Goal: Navigation & Orientation: Understand site structure

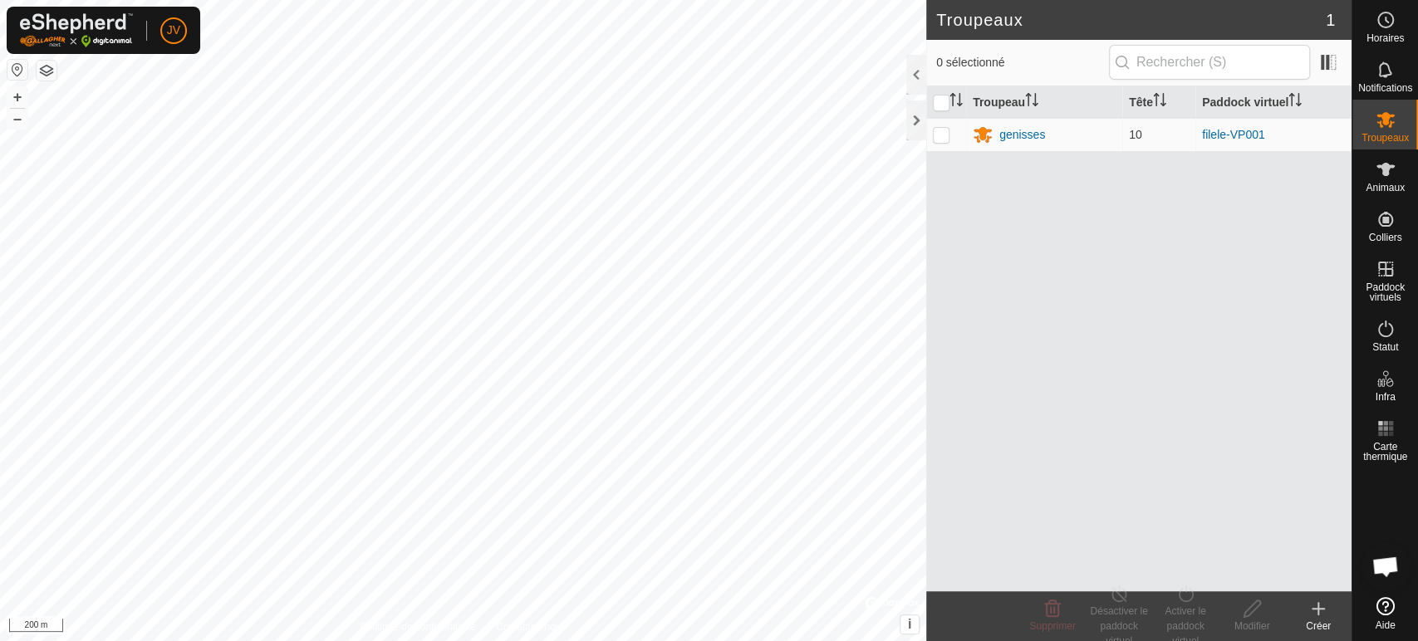
scroll to position [363, 0]
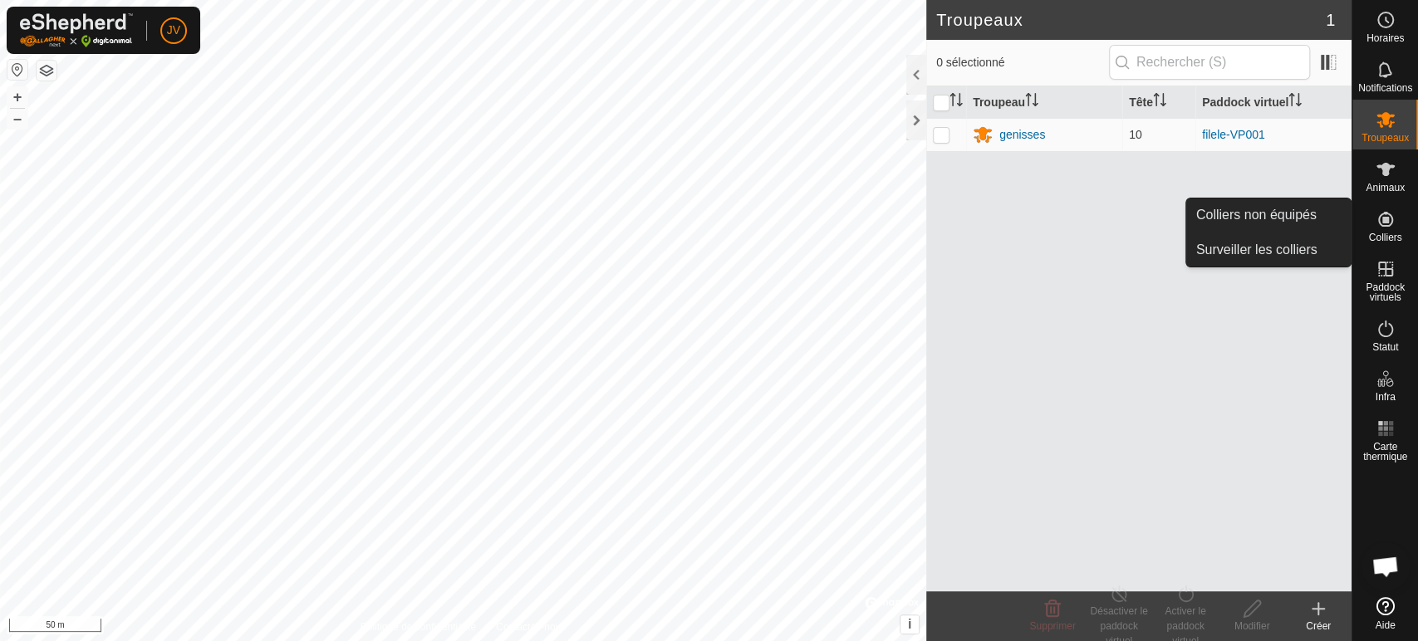
click at [1387, 230] on es-neckbands-svg-icon at bounding box center [1385, 219] width 30 height 27
click at [1324, 218] on link "Colliers non équipés" at bounding box center [1268, 215] width 164 height 33
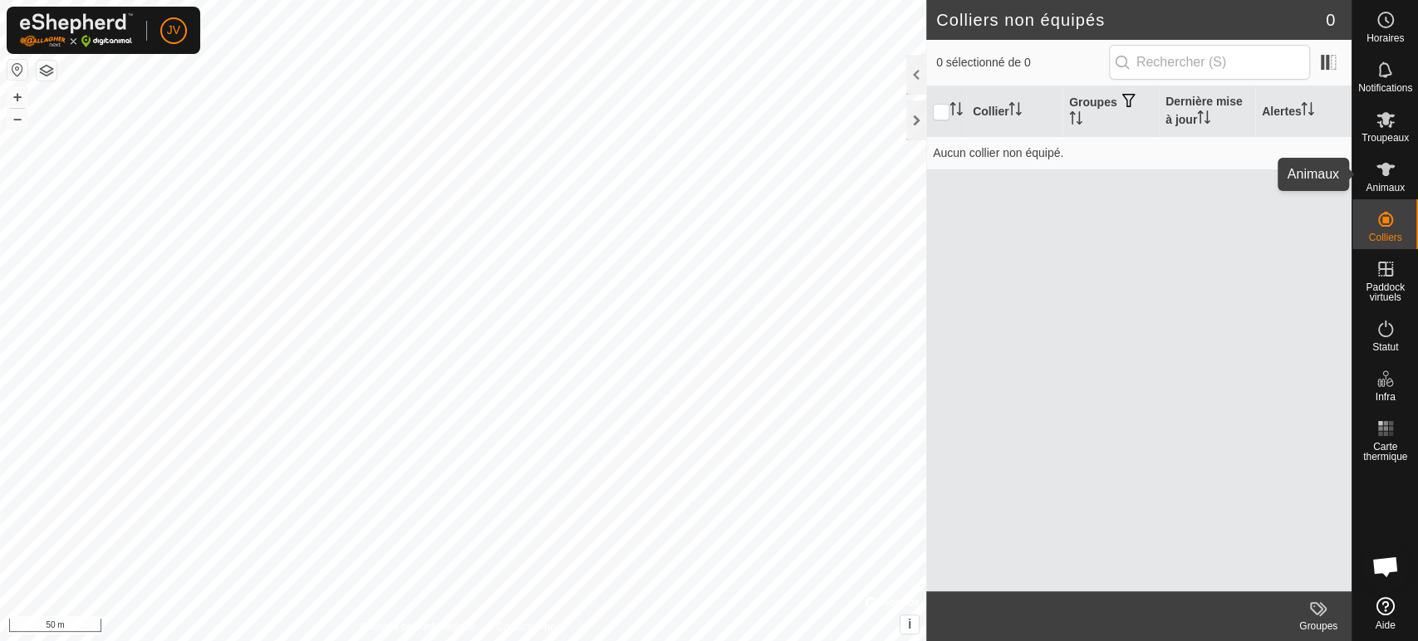
click at [1395, 169] on es-animals-svg-icon at bounding box center [1385, 169] width 30 height 27
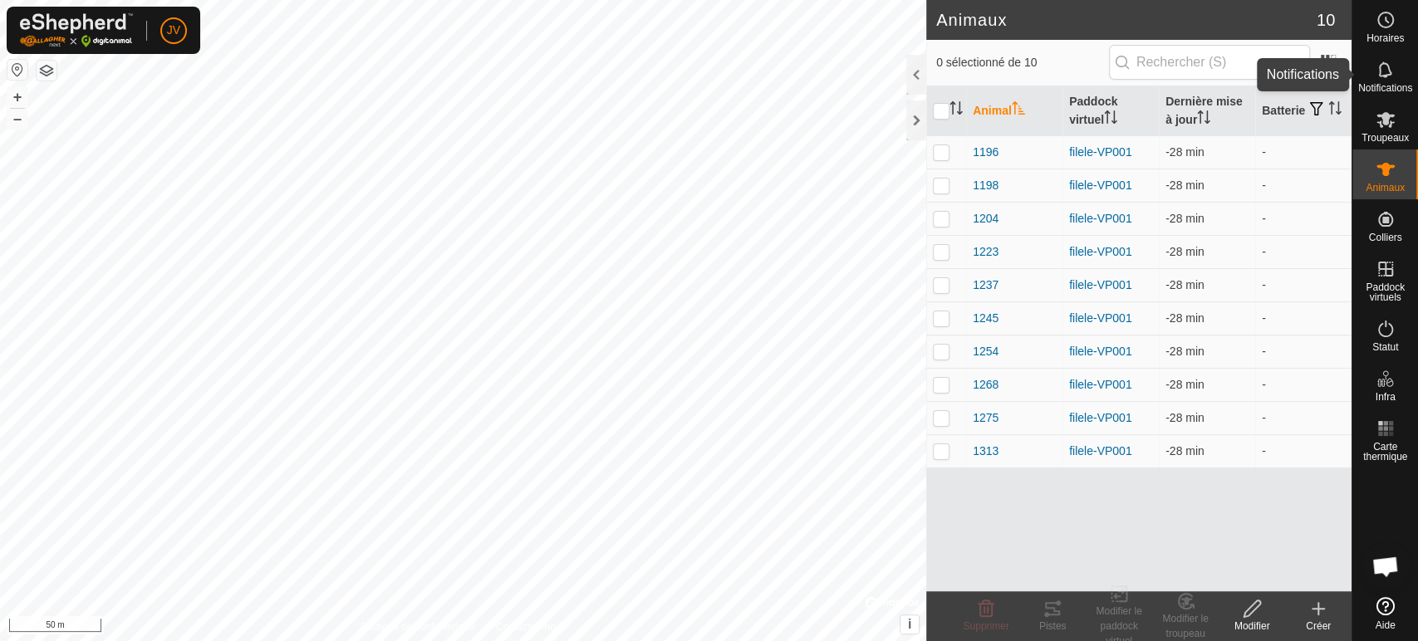
click at [1374, 83] on span "Notifications" at bounding box center [1385, 88] width 54 height 10
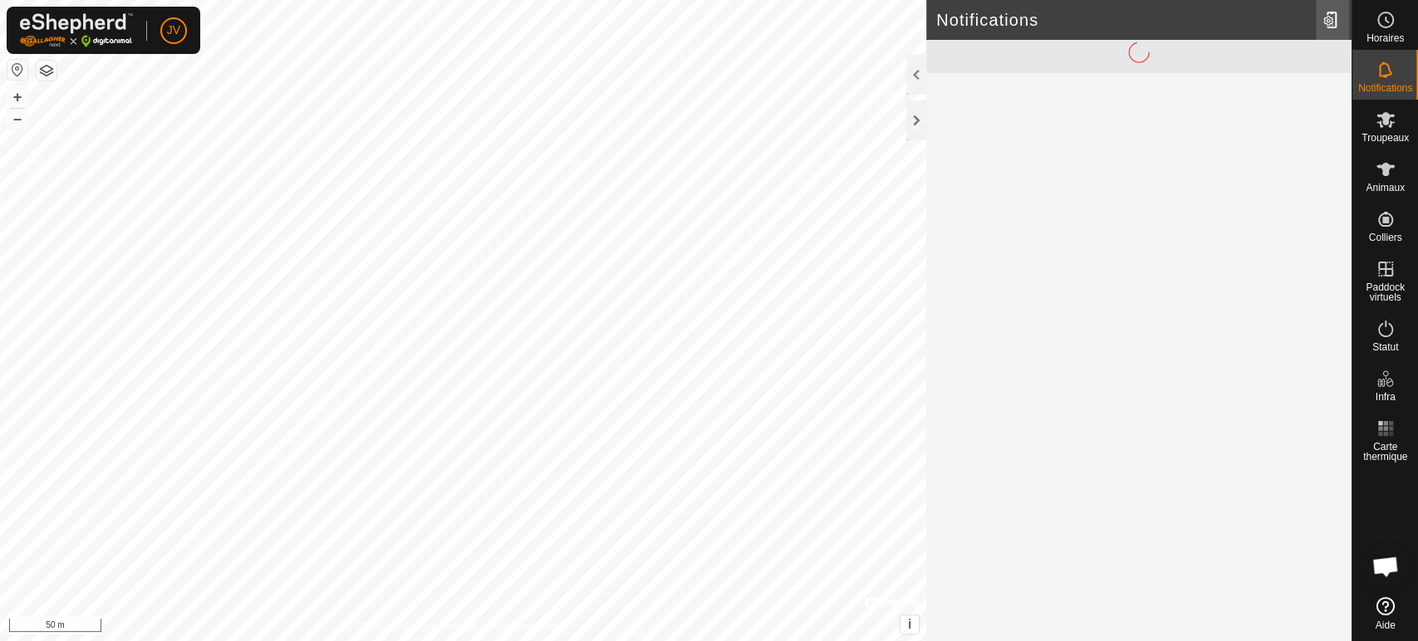
click at [1336, 25] on div at bounding box center [1332, 20] width 33 height 47
